Goal: Find specific page/section: Find specific page/section

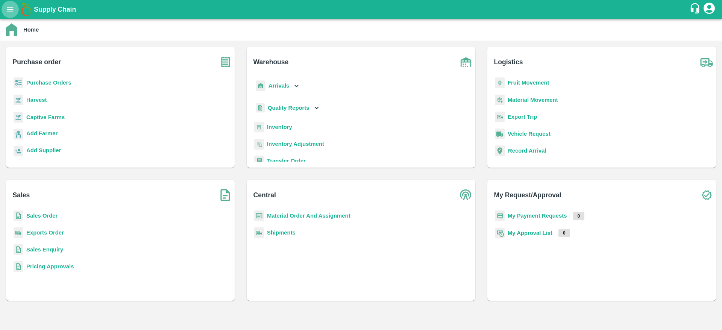
click at [11, 9] on icon "open drawer" at bounding box center [10, 9] width 6 height 4
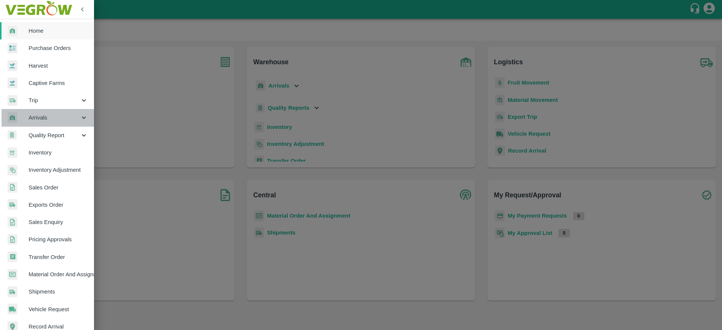
click at [48, 114] on span "Arrivals" at bounding box center [54, 118] width 51 height 8
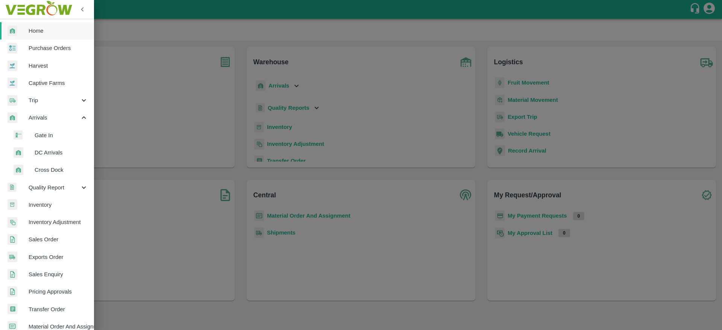
click at [51, 152] on span "DC Arrivals" at bounding box center [61, 152] width 53 height 8
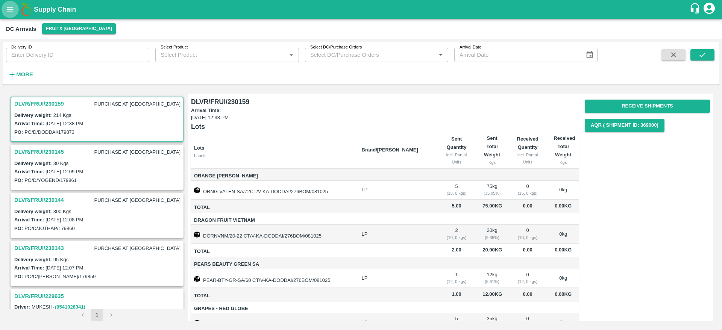
click at [12, 4] on button "open drawer" at bounding box center [10, 9] width 17 height 17
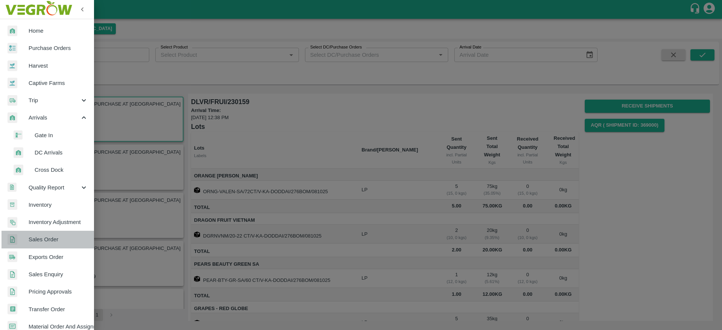
click at [56, 241] on span "Sales Order" at bounding box center [58, 239] width 59 height 8
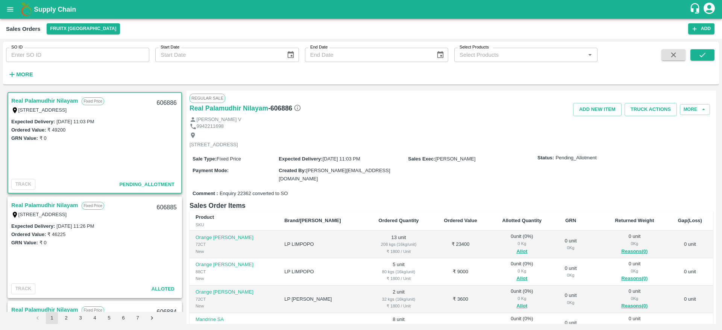
click at [32, 100] on link "Real Palamudhir Nilayam" at bounding box center [44, 101] width 67 height 10
click at [36, 101] on link "Real Palamudhir Nilayam" at bounding box center [44, 101] width 67 height 10
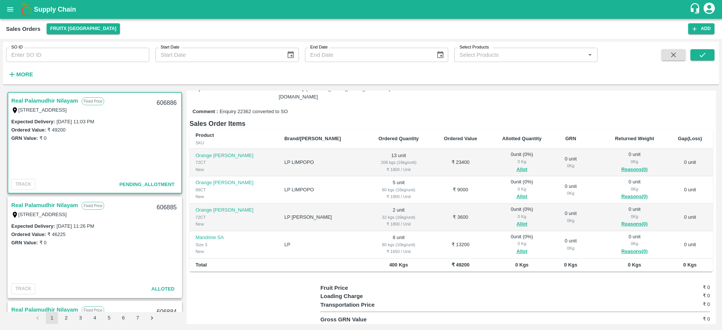
scroll to position [83, 0]
click at [23, 99] on link "Real Palamudhir Nilayam" at bounding box center [44, 101] width 67 height 10
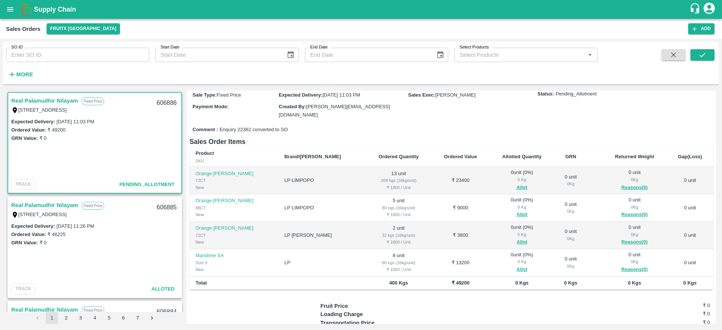
scroll to position [64, 0]
click at [59, 205] on link "Real Palamudhir Nilayam" at bounding box center [44, 205] width 67 height 10
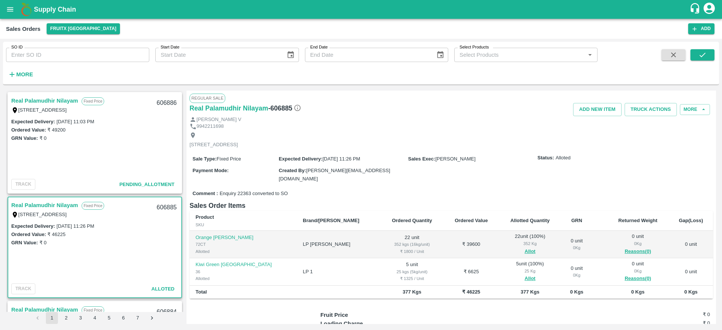
scroll to position [60, 0]
